Goal: Transaction & Acquisition: Download file/media

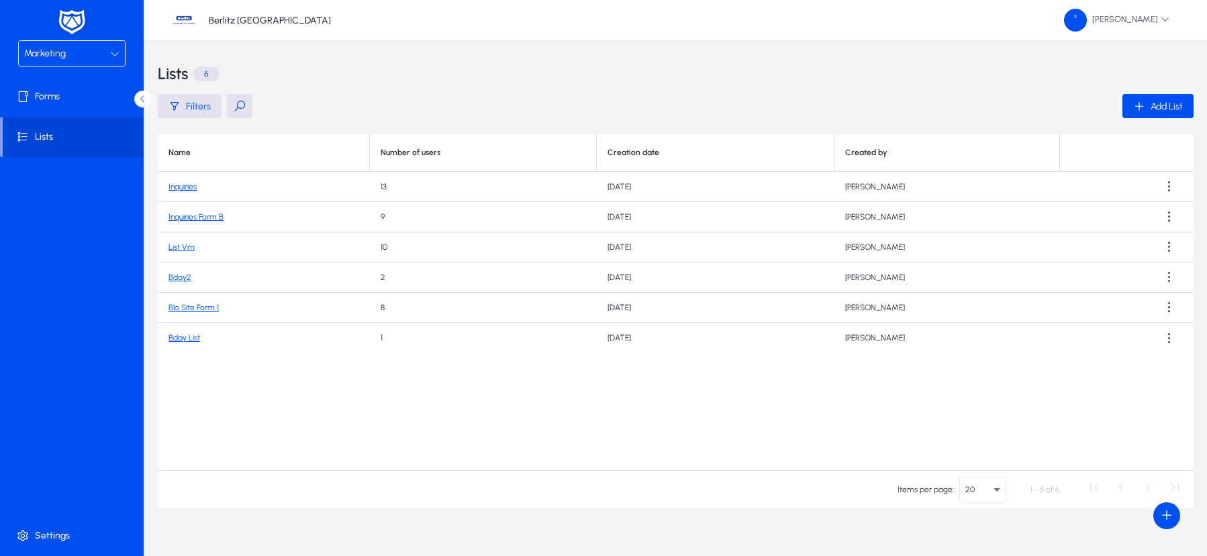
click at [122, 57] on div "Marketing" at bounding box center [72, 53] width 106 height 25
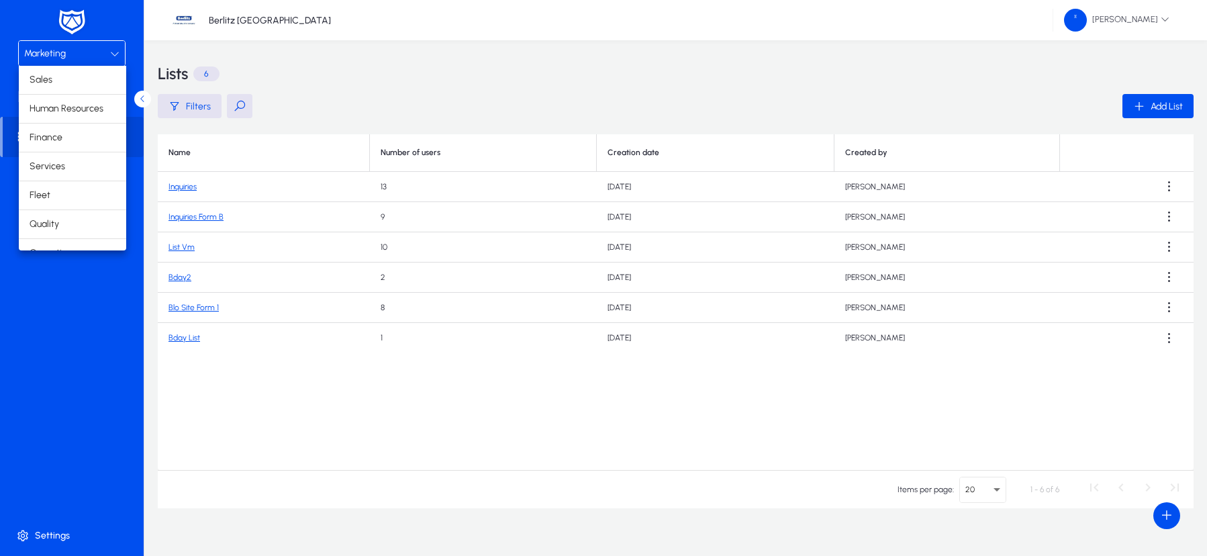
scroll to position [46, 0]
click at [81, 96] on mat-option "Finance" at bounding box center [72, 92] width 107 height 28
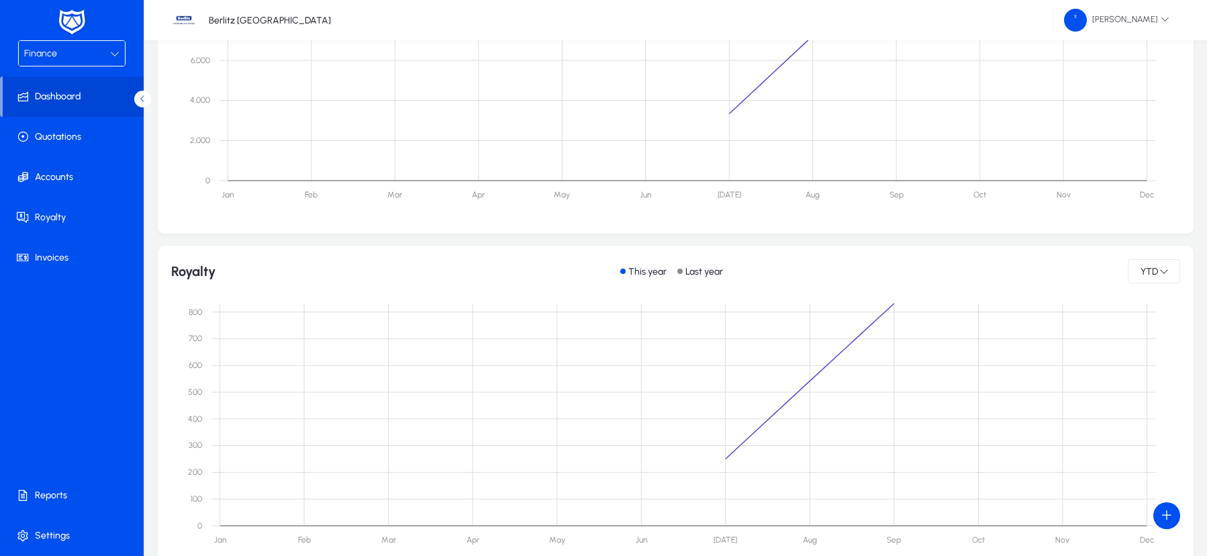
scroll to position [328, 0]
click at [50, 254] on span "Invoices" at bounding box center [75, 257] width 144 height 13
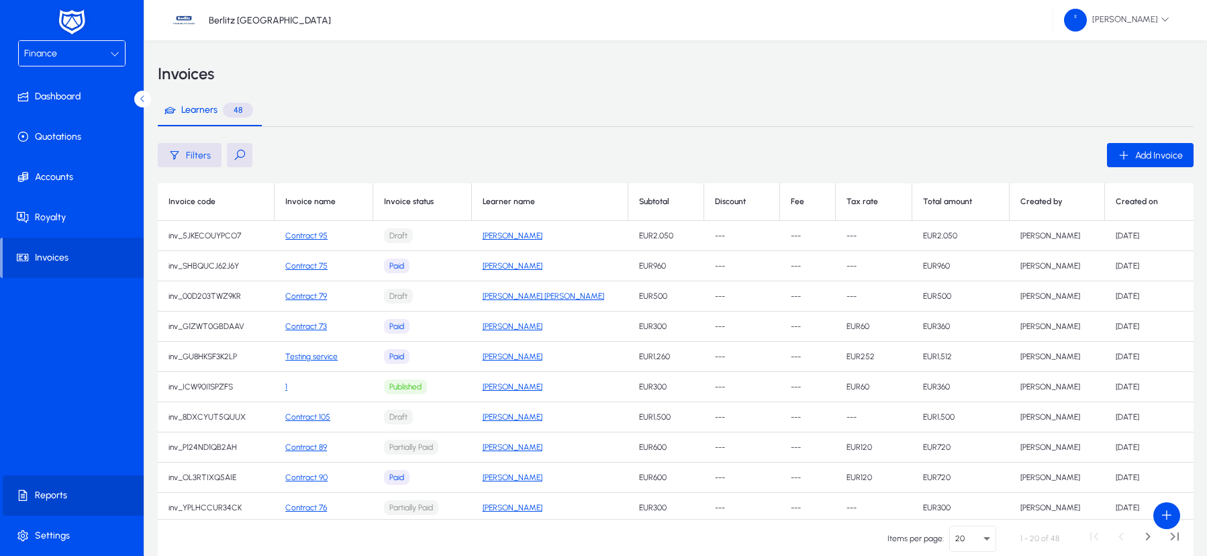
click at [50, 500] on span "Reports" at bounding box center [75, 495] width 144 height 13
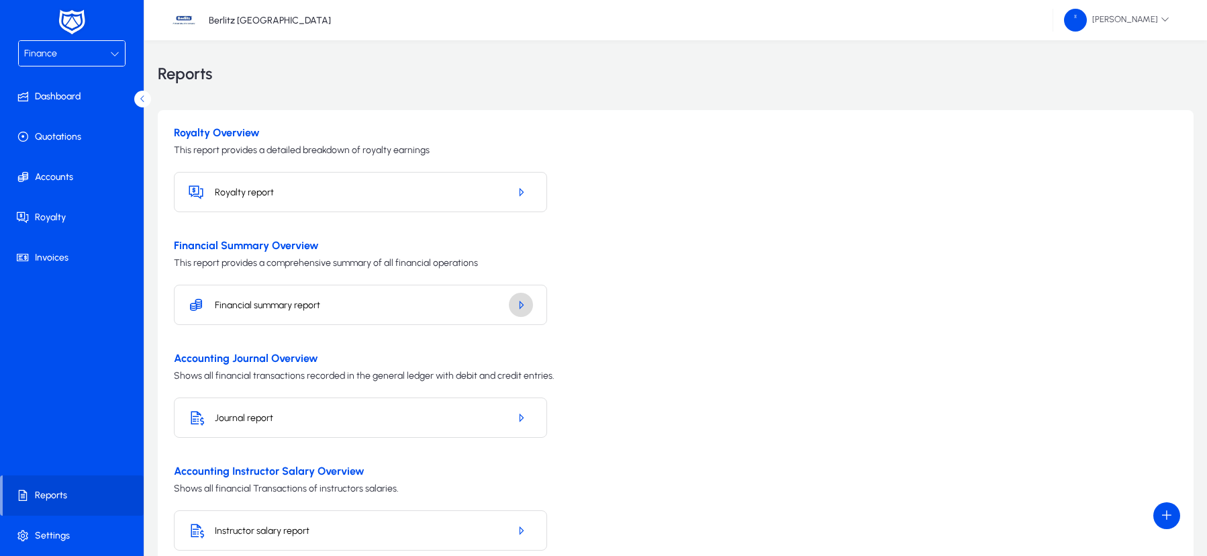
click at [519, 313] on span "button" at bounding box center [521, 305] width 24 height 32
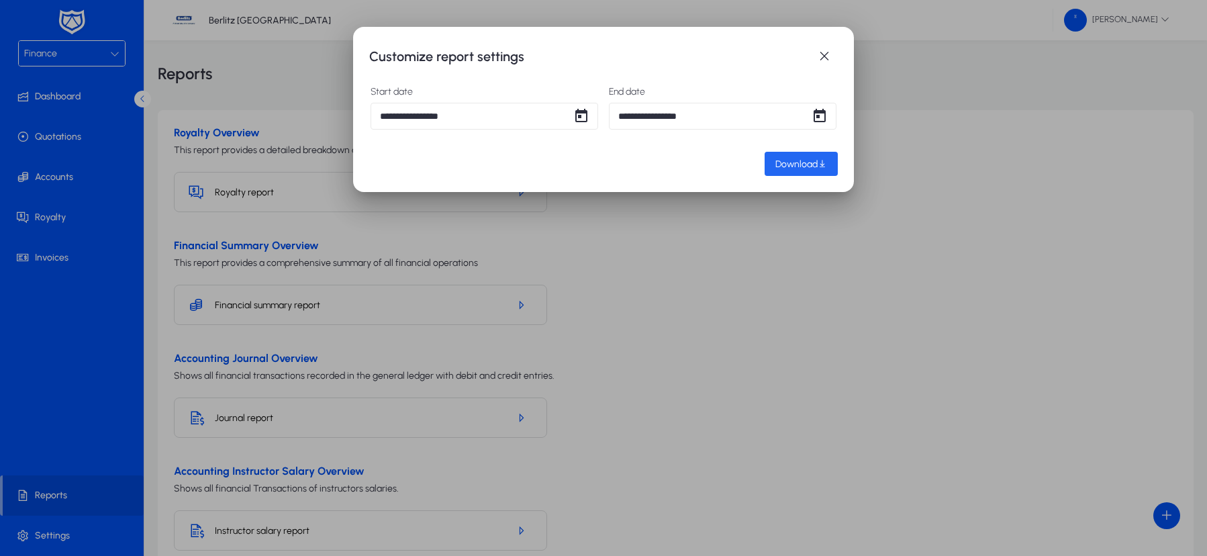
click at [787, 164] on span "Download" at bounding box center [796, 163] width 42 height 11
